Goal: Information Seeking & Learning: Understand process/instructions

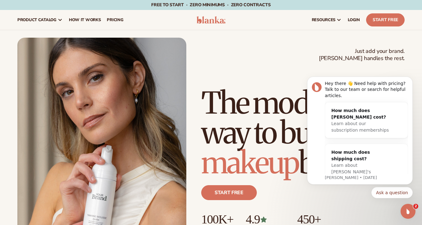
click at [273, 54] on div "Just add your brand. Blanka handles the rest. beauty,[MEDICAL_DATA],wellness,ma…" at bounding box center [210, 144] width 387 height 213
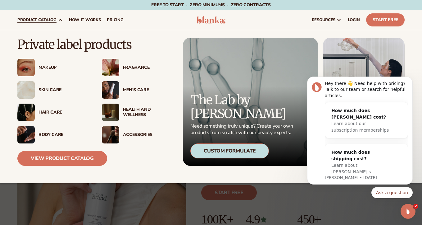
click at [44, 67] on div "Makeup" at bounding box center [64, 67] width 51 height 5
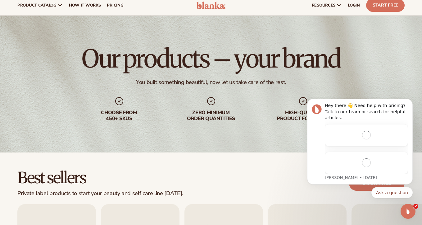
scroll to position [15, 0]
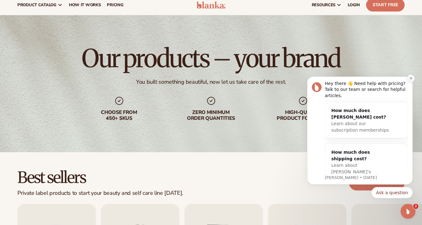
click at [412, 77] on icon "Dismiss notification" at bounding box center [410, 77] width 3 height 3
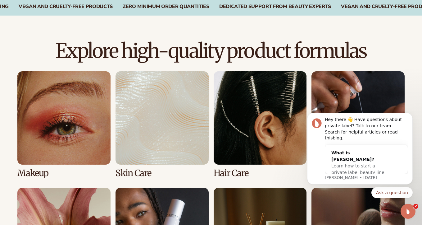
scroll to position [405, 0]
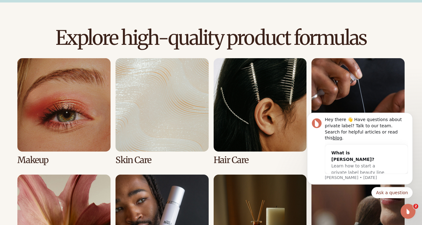
click at [88, 114] on link "1 / 8" at bounding box center [63, 111] width 93 height 107
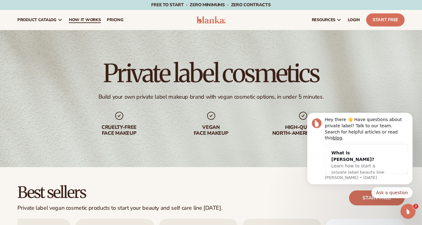
click at [91, 20] on span "How It Works" at bounding box center [85, 19] width 32 height 5
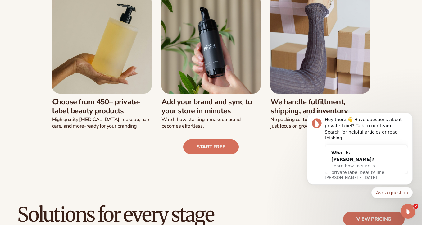
scroll to position [193, 0]
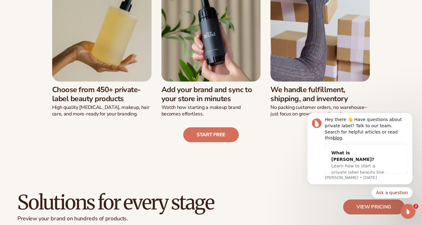
click at [113, 78] on img at bounding box center [101, 31] width 99 height 99
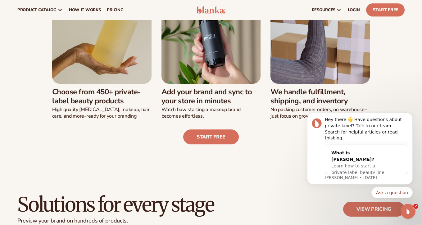
scroll to position [154, 0]
